Goal: Task Accomplishment & Management: Use online tool/utility

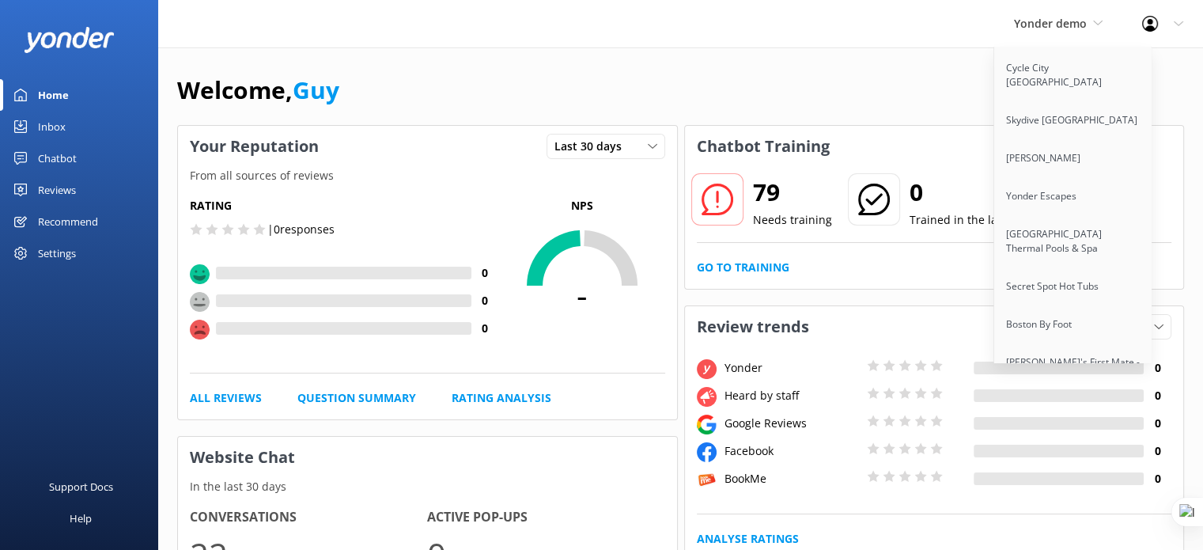
scroll to position [3657, 0]
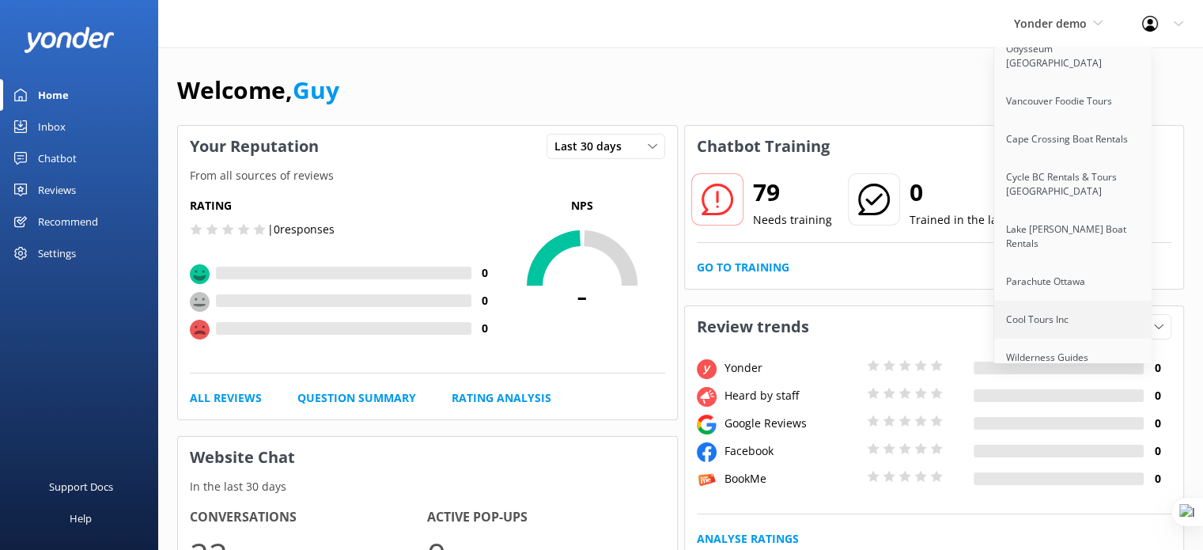
click at [1049, 301] on link "Cool Tours Inc" at bounding box center [1073, 320] width 158 height 38
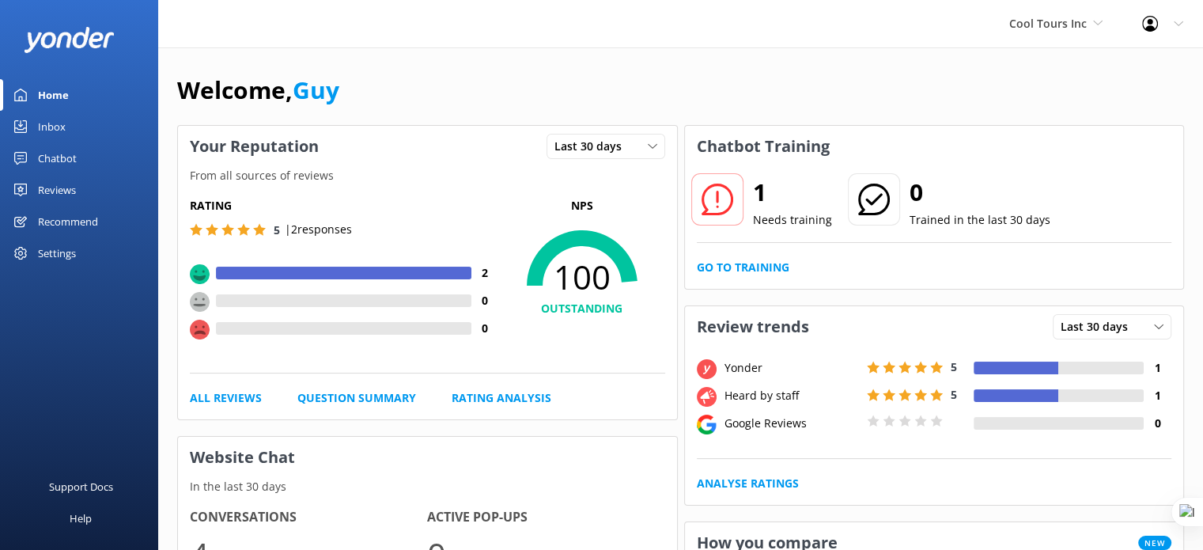
click at [52, 155] on div "Chatbot" at bounding box center [57, 158] width 39 height 32
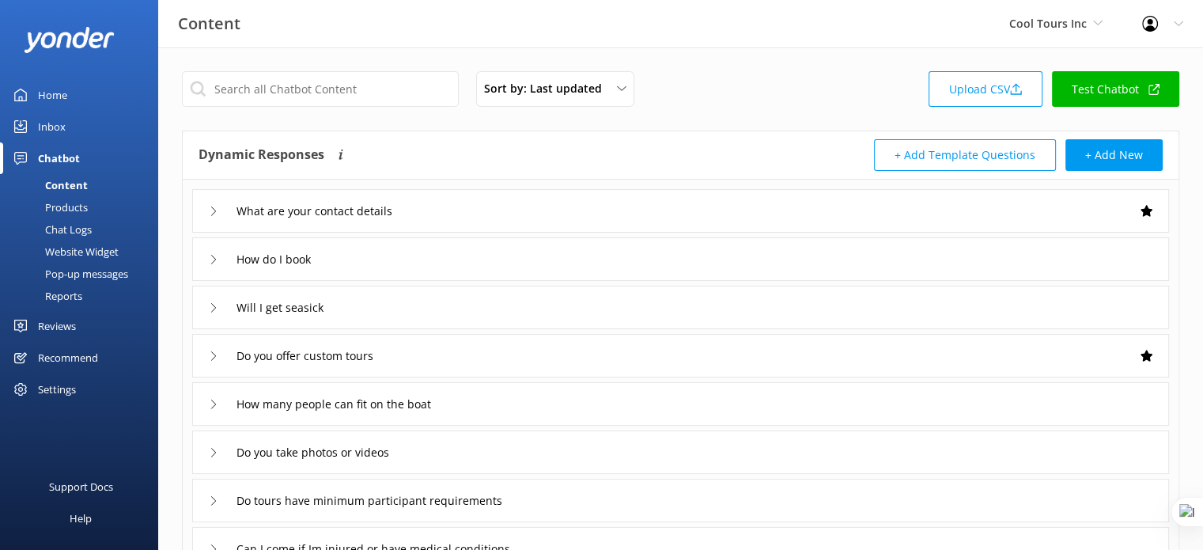
click at [70, 249] on div "Website Widget" at bounding box center [63, 251] width 109 height 22
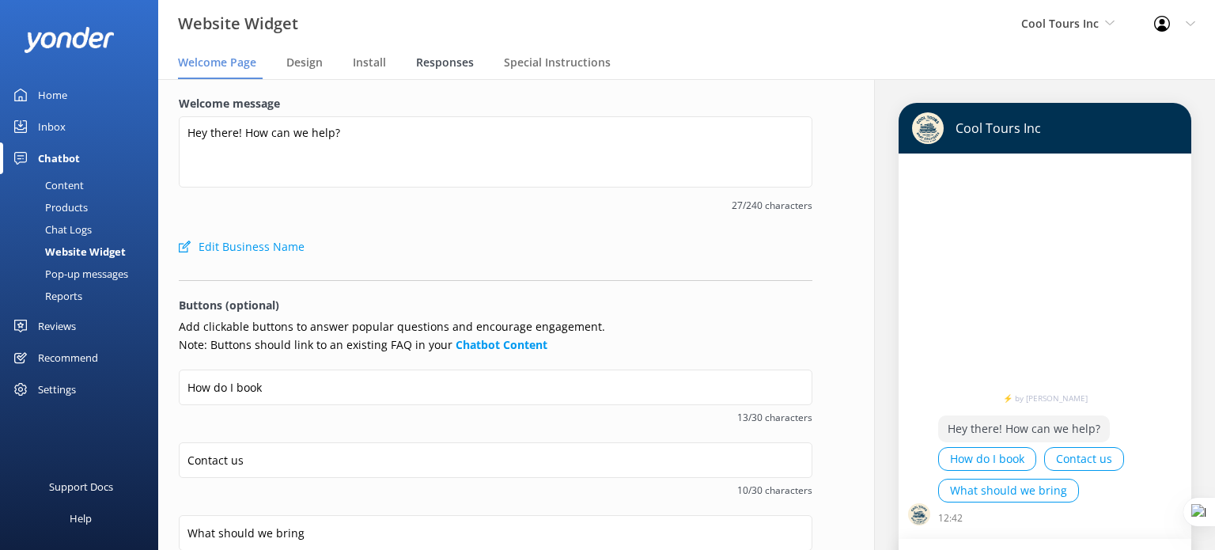
click at [431, 61] on span "Responses" at bounding box center [445, 63] width 58 height 16
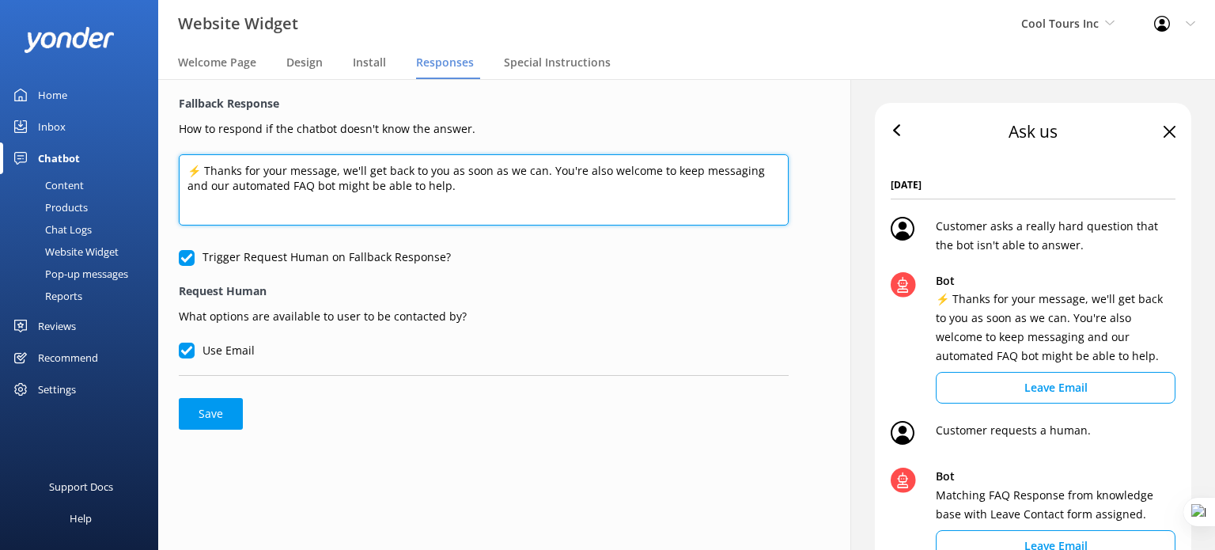
drag, startPoint x: 463, startPoint y: 189, endPoint x: 161, endPoint y: 169, distance: 302.0
click at [161, 169] on div "Fallback Response How to respond if the chatbot doesn't know the answer. ⚡ Than…" at bounding box center [483, 262] width 651 height 366
